Goal: Transaction & Acquisition: Purchase product/service

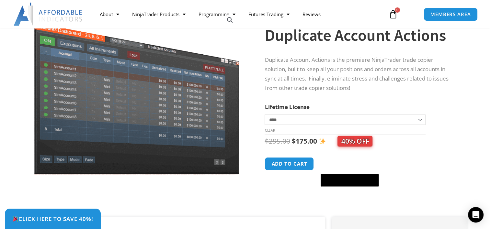
scroll to position [60, 0]
click at [291, 164] on button "Add to cart" at bounding box center [290, 164] width 52 height 14
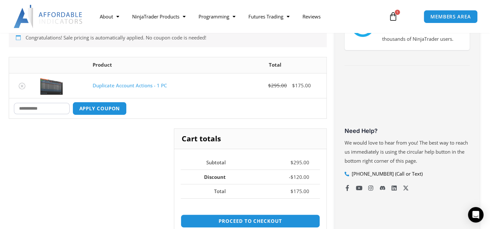
scroll to position [155, 0]
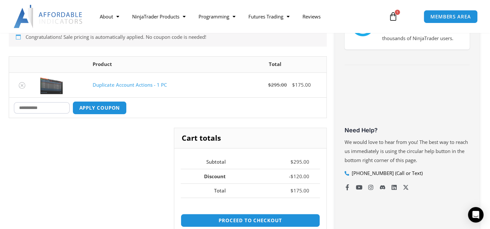
click at [49, 107] on input "Coupon:" at bounding box center [42, 107] width 56 height 11
type input "****"
click at [89, 110] on button "Apply coupon" at bounding box center [99, 108] width 57 height 14
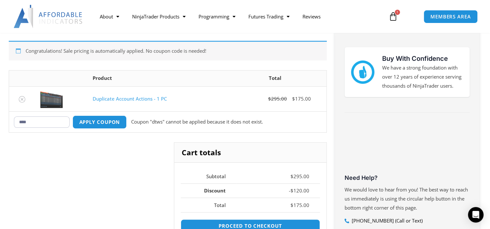
scroll to position [105, 0]
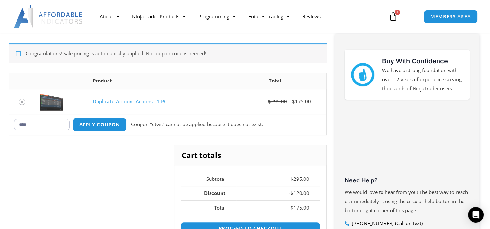
drag, startPoint x: 48, startPoint y: 121, endPoint x: 0, endPoint y: 119, distance: 48.3
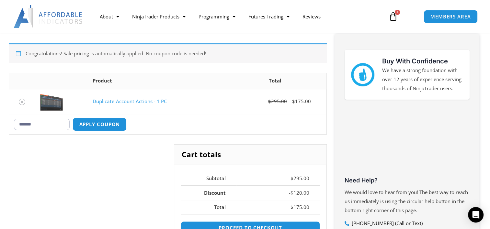
type input "*******"
click at [73, 118] on button "Apply coupon" at bounding box center [100, 124] width 54 height 13
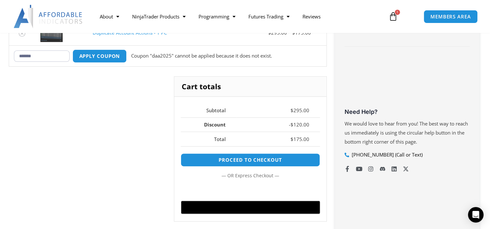
scroll to position [175, 0]
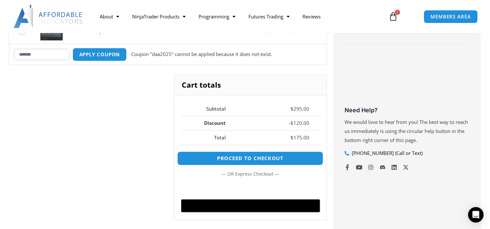
click at [223, 154] on link "Proceed to checkout" at bounding box center [250, 158] width 146 height 14
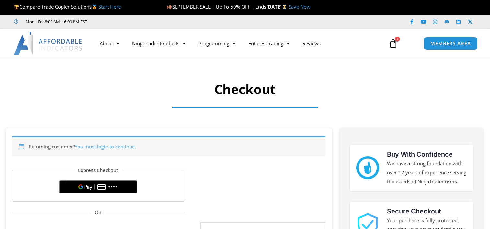
select select "**"
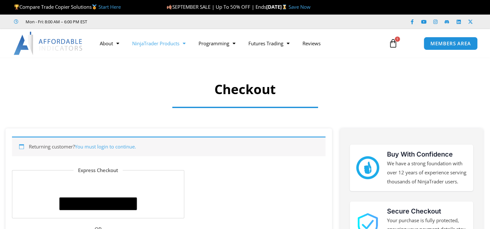
click at [184, 45] on span "Menu" at bounding box center [182, 43] width 6 height 11
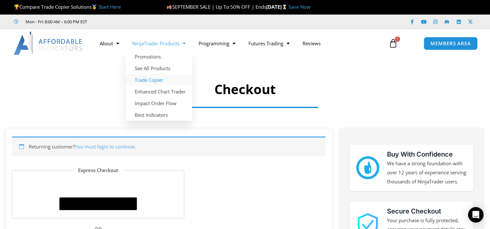
click at [167, 76] on link "Trade Copier" at bounding box center [159, 80] width 66 height 12
click at [176, 43] on link "NinjaTrader Products" at bounding box center [159, 43] width 66 height 15
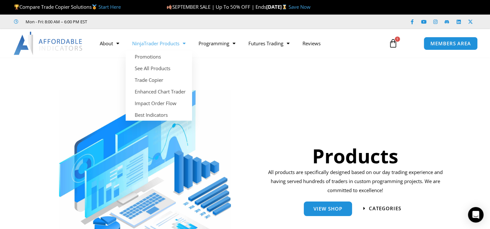
click at [183, 45] on span "Menu" at bounding box center [182, 43] width 6 height 11
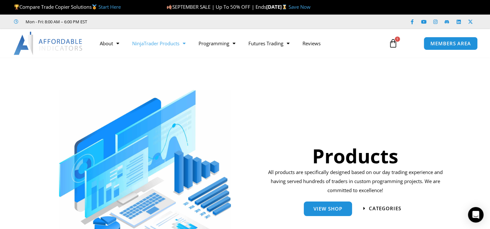
click at [183, 45] on span "Menu" at bounding box center [182, 43] width 6 height 11
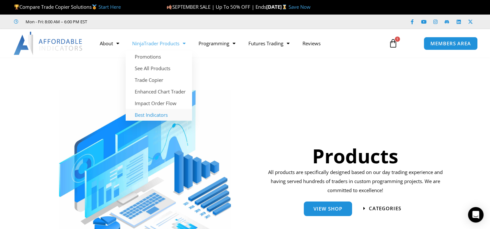
click at [159, 111] on link "Best Indicators" at bounding box center [159, 115] width 66 height 12
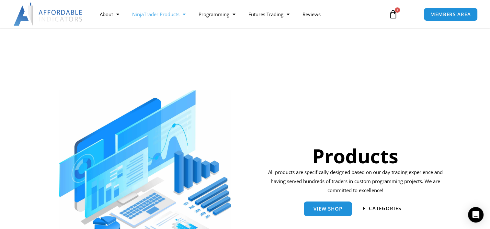
scroll to position [87, 0]
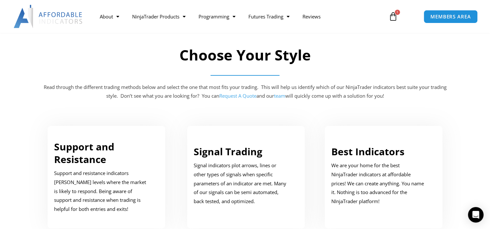
scroll to position [287, 0]
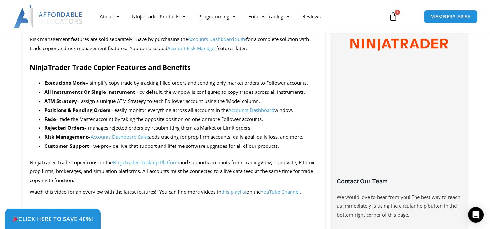
scroll to position [333, 0]
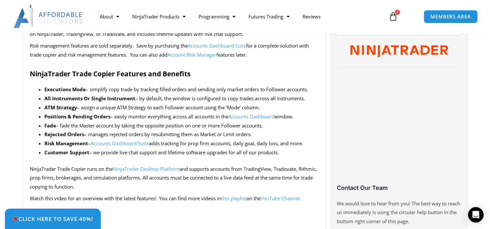
click at [394, 13] on icon at bounding box center [392, 16] width 9 height 9
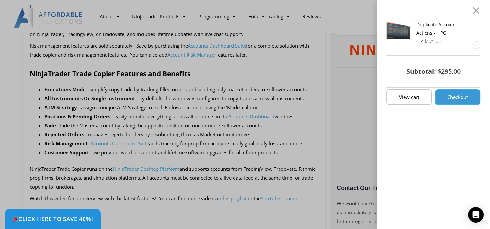
click at [459, 97] on span "Checkout" at bounding box center [457, 97] width 21 height 5
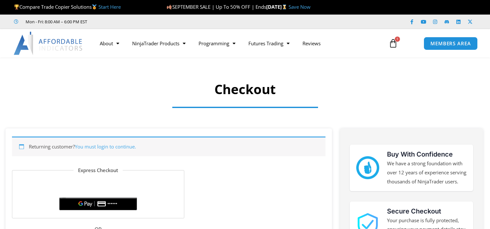
select select "**"
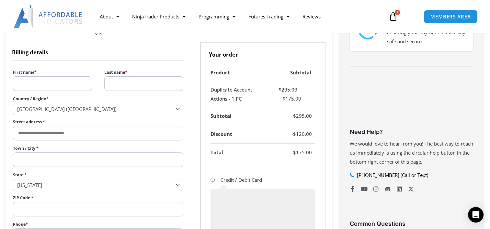
scroll to position [196, 0]
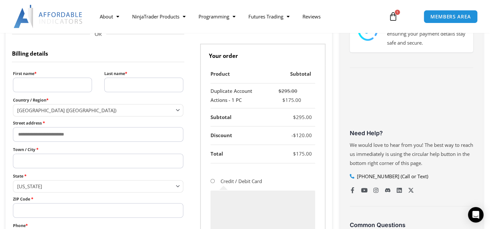
click at [60, 85] on input "First name *" at bounding box center [52, 85] width 79 height 15
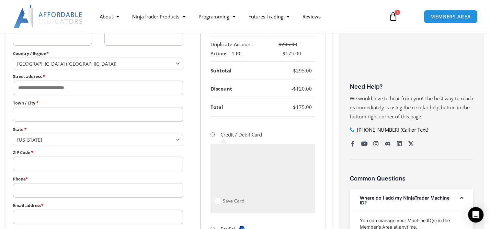
scroll to position [165, 0]
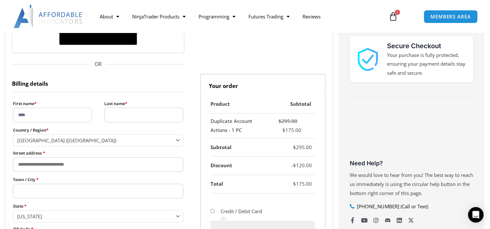
type input "****"
type input "*********"
click at [56, 165] on input "Street address *" at bounding box center [98, 164] width 171 height 15
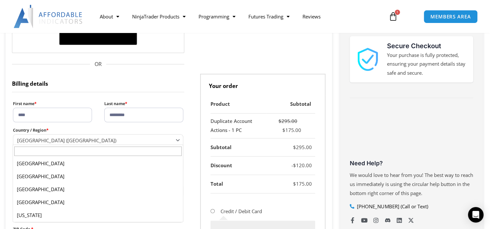
click at [160, 142] on span "United States (US)" at bounding box center [95, 140] width 156 height 6
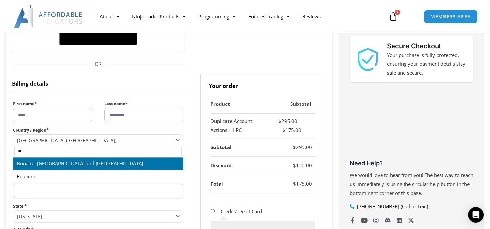
type input "*"
type input "****"
select select "**"
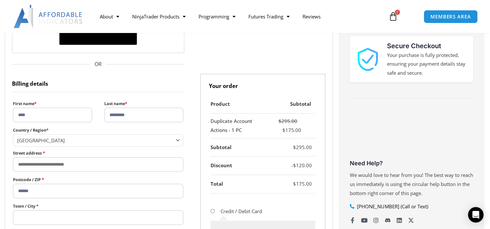
type input "******"
type input "*********"
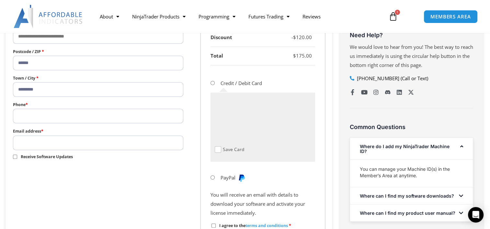
scroll to position [295, 0]
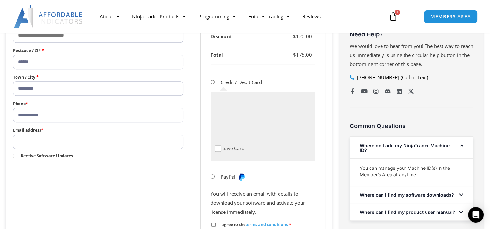
type input "**********"
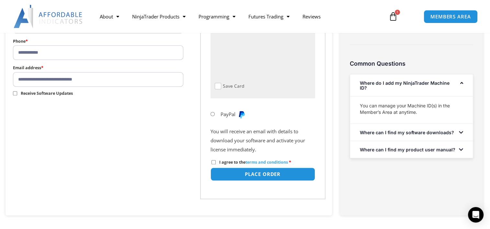
scroll to position [358, 0]
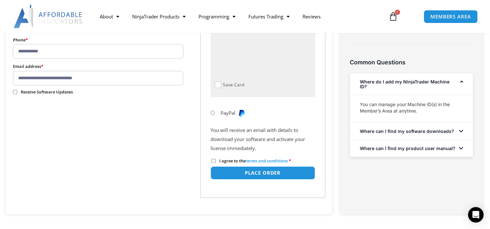
click at [218, 160] on label "I agree to the terms and conditions *" at bounding box center [251, 161] width 80 height 6
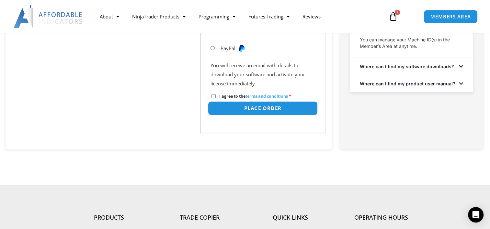
scroll to position [423, 0]
click at [268, 110] on button "Place order" at bounding box center [263, 108] width 110 height 14
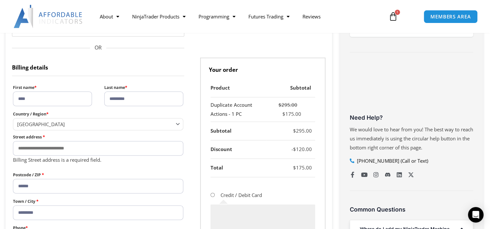
scroll to position [211, 0]
click at [56, 150] on input "Street address *" at bounding box center [98, 148] width 171 height 15
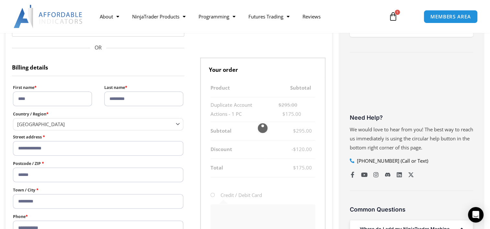
type input "**********"
click at [130, 134] on label "Street address *" at bounding box center [98, 137] width 171 height 8
click at [130, 141] on input "**********" at bounding box center [98, 148] width 171 height 15
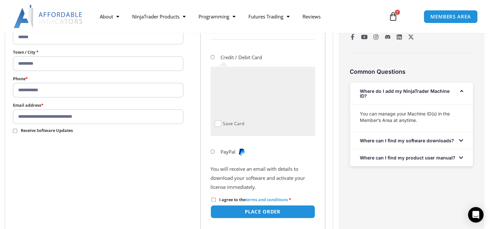
scroll to position [352, 0]
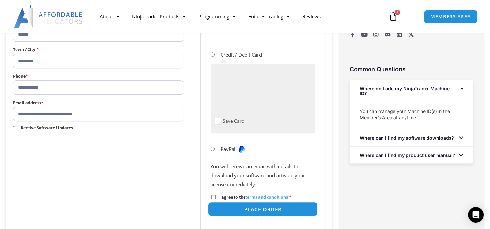
click at [272, 209] on button "Place order" at bounding box center [263, 209] width 110 height 14
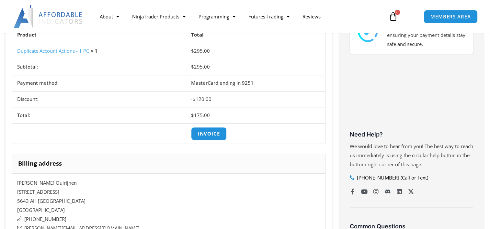
scroll to position [196, 0]
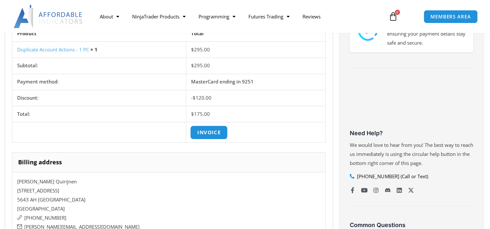
click at [221, 126] on link "Invoice" at bounding box center [209, 133] width 38 height 14
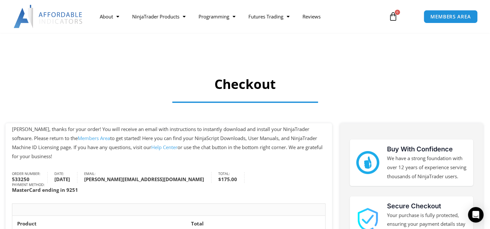
scroll to position [0, 0]
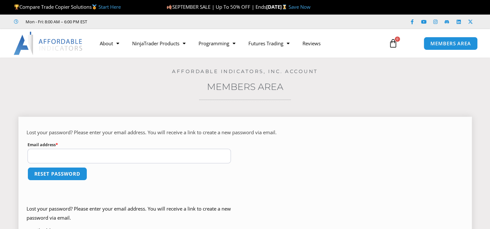
click at [84, 159] on input "Email address * Required" at bounding box center [130, 156] width 204 height 15
type input "**********"
click at [57, 172] on button "Reset password" at bounding box center [57, 174] width 63 height 14
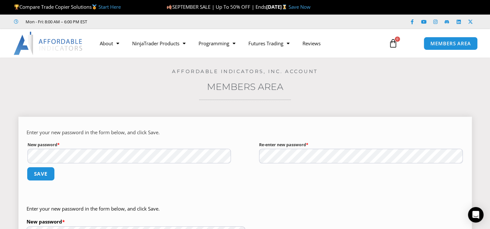
click at [43, 175] on button "Save" at bounding box center [41, 174] width 28 height 14
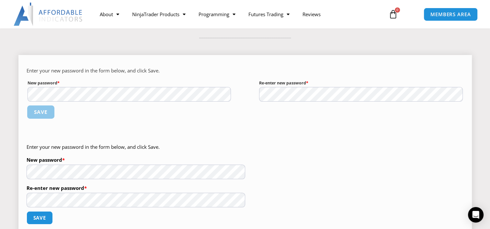
scroll to position [62, 0]
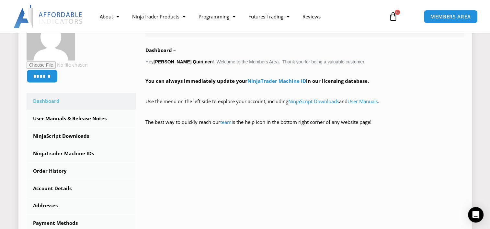
scroll to position [122, 0]
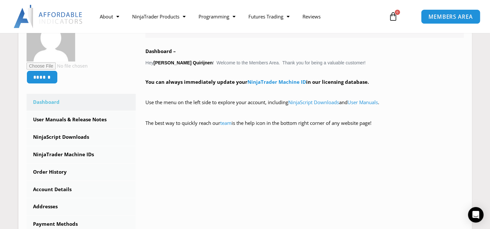
click at [451, 14] on span "MEMBERS AREA" at bounding box center [450, 17] width 44 height 6
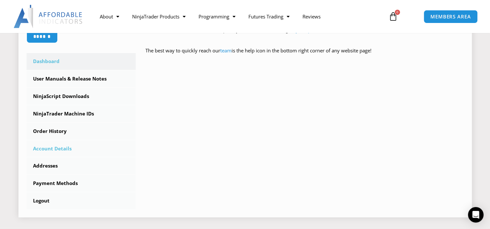
scroll to position [171, 0]
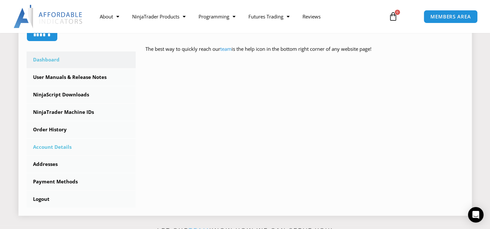
click at [56, 151] on link "Account Details" at bounding box center [81, 147] width 109 height 17
click at [48, 128] on link "Order History" at bounding box center [81, 129] width 109 height 17
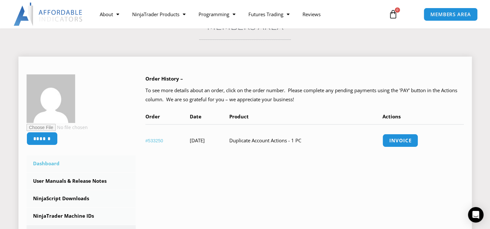
scroll to position [89, 0]
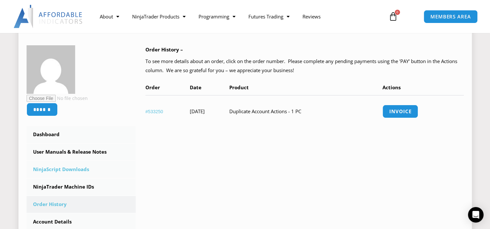
click at [59, 167] on link "NinjaScript Downloads" at bounding box center [81, 169] width 109 height 17
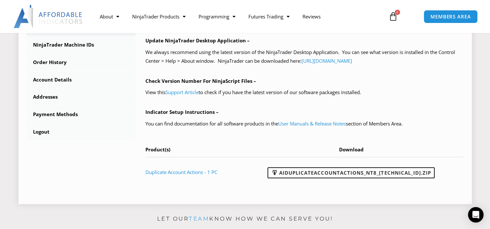
scroll to position [228, 0]
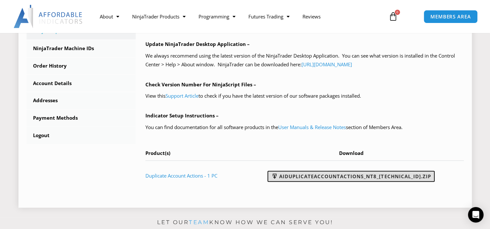
click at [315, 181] on link "AIDuplicateAccountActions_NT8_[TECHNICAL_ID].zip" at bounding box center [350, 176] width 167 height 11
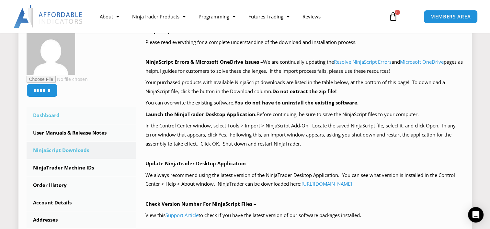
scroll to position [109, 0]
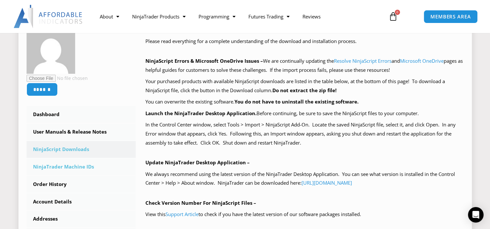
click at [65, 171] on link "NinjaTrader Machine IDs" at bounding box center [81, 167] width 109 height 17
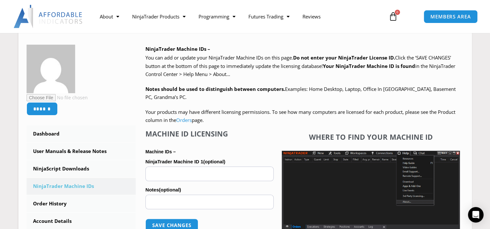
scroll to position [86, 0]
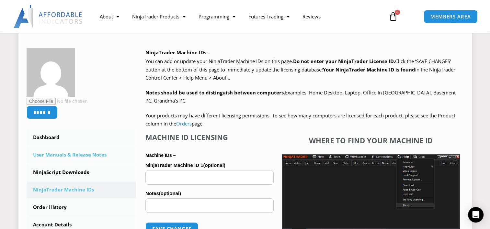
click at [58, 147] on link "User Manuals & Release Notes" at bounding box center [81, 155] width 109 height 17
click at [45, 151] on link "User Manuals & Release Notes" at bounding box center [81, 155] width 109 height 17
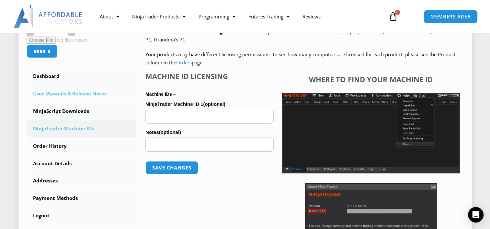
scroll to position [149, 0]
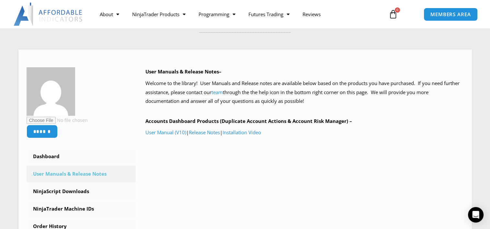
scroll to position [67, 0]
click at [244, 131] on link "Installation Video" at bounding box center [241, 132] width 39 height 6
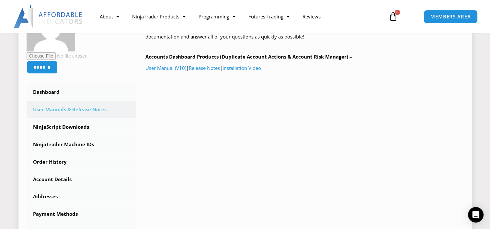
scroll to position [132, 0]
click at [76, 145] on link "NinjaTrader Machine IDs" at bounding box center [81, 144] width 109 height 17
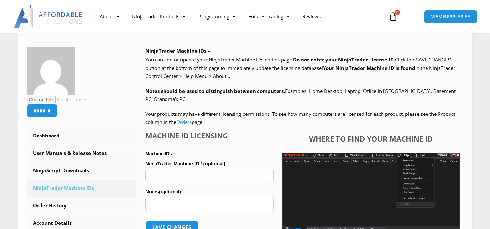
scroll to position [95, 0]
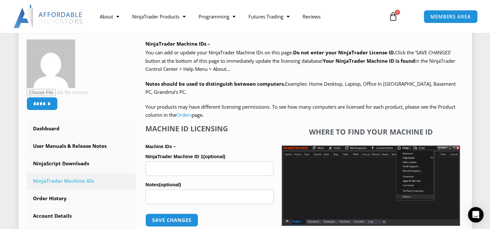
click at [183, 164] on input "NinjaTrader Machine ID 1 (optional)" at bounding box center [209, 169] width 128 height 15
paste input "**********"
type input "**********"
click at [169, 222] on button "Save changes" at bounding box center [171, 220] width 55 height 14
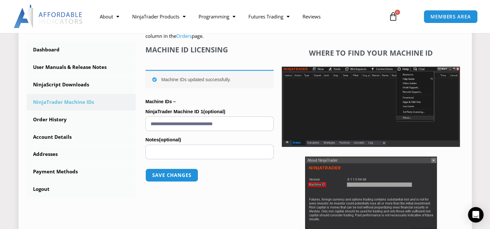
scroll to position [175, 0]
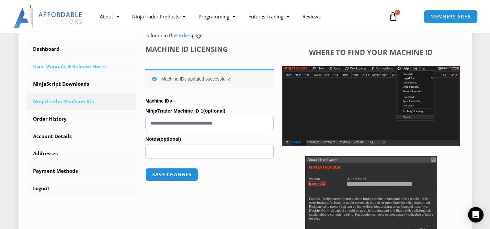
click at [84, 71] on link "User Manuals & Release Notes" at bounding box center [81, 66] width 109 height 17
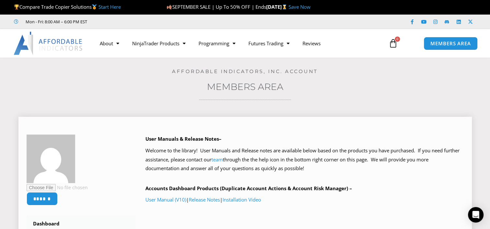
scroll to position [57, 0]
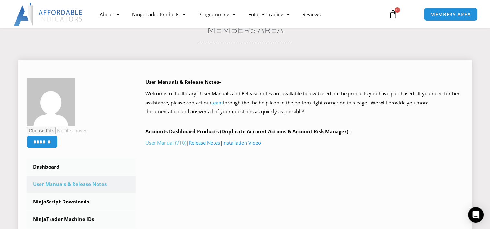
click at [170, 143] on link "User Manual (V10)" at bounding box center [165, 143] width 41 height 6
